Goal: Task Accomplishment & Management: Use online tool/utility

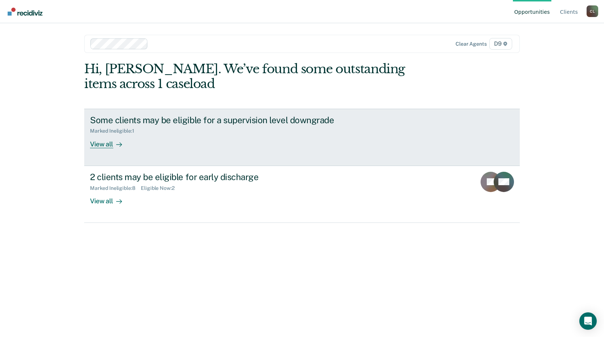
click at [102, 142] on div "View all" at bounding box center [110, 141] width 41 height 14
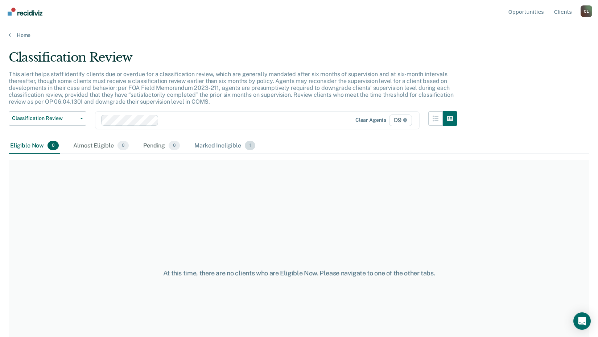
click at [213, 142] on div "Marked Ineligible 1" at bounding box center [225, 146] width 64 height 16
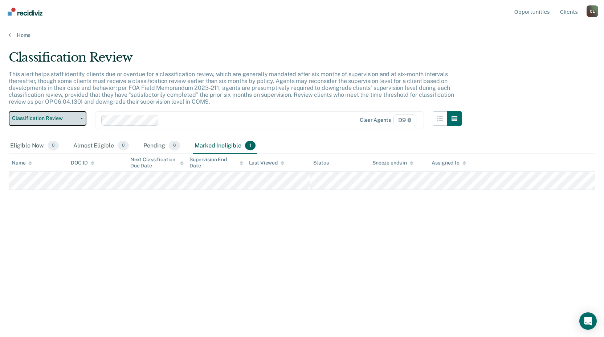
click at [70, 124] on button "Classification Review" at bounding box center [48, 118] width 78 height 15
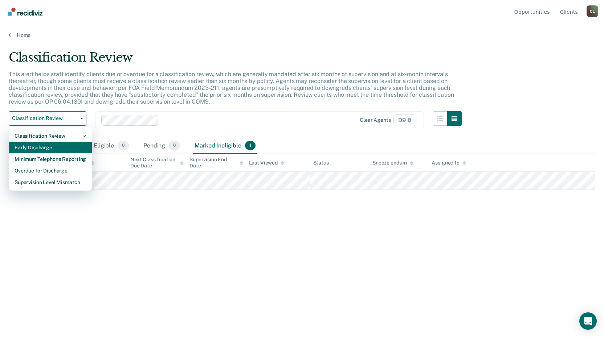
click at [57, 144] on div "Early Discharge" at bounding box center [50, 148] width 71 height 12
